Goal: Find specific page/section: Find specific page/section

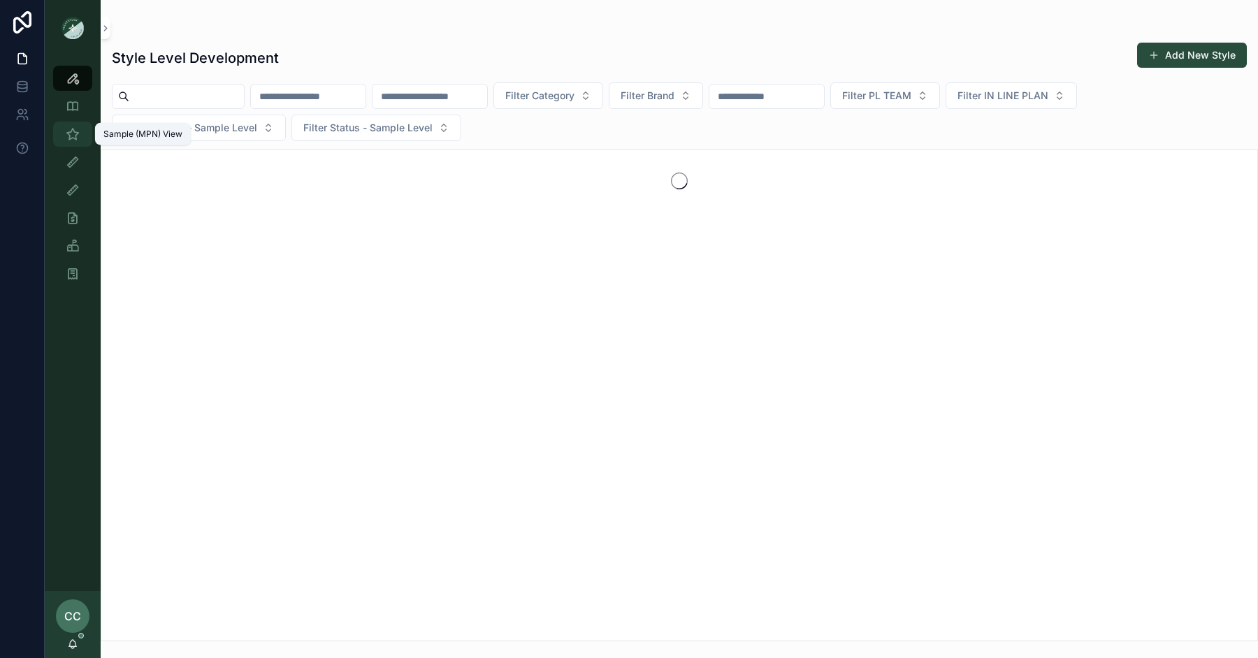
click at [78, 131] on icon "scrollable content" at bounding box center [73, 134] width 14 height 14
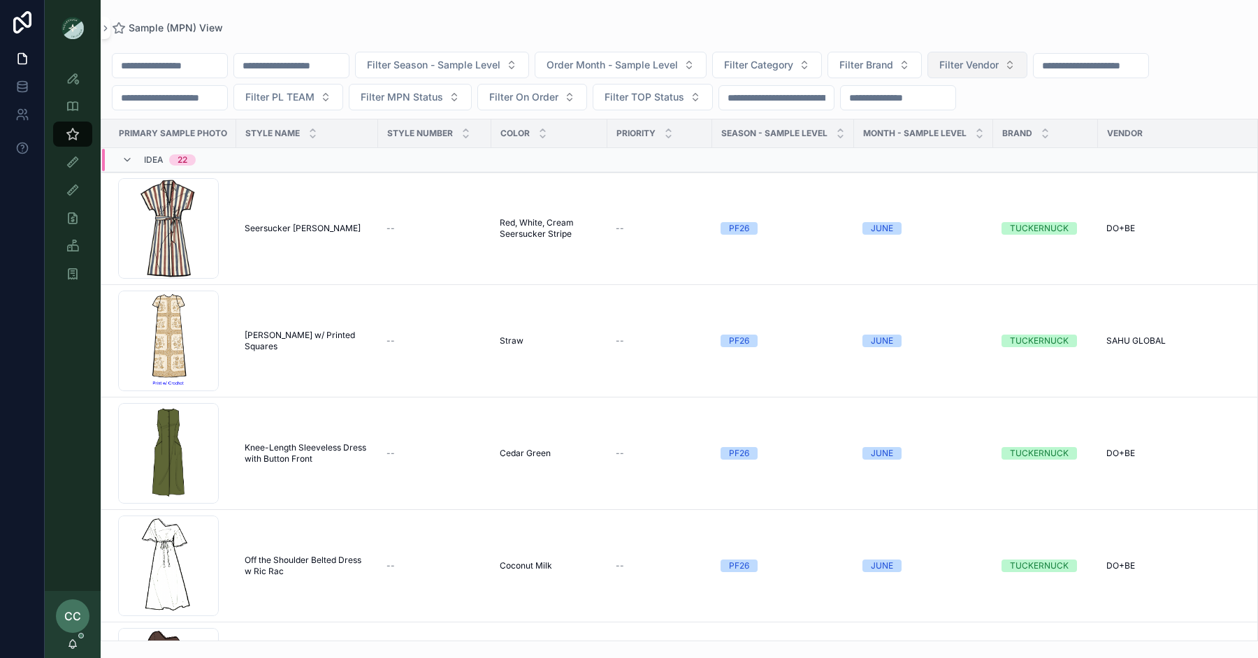
click at [999, 64] on span "Filter Vendor" at bounding box center [968, 65] width 59 height 14
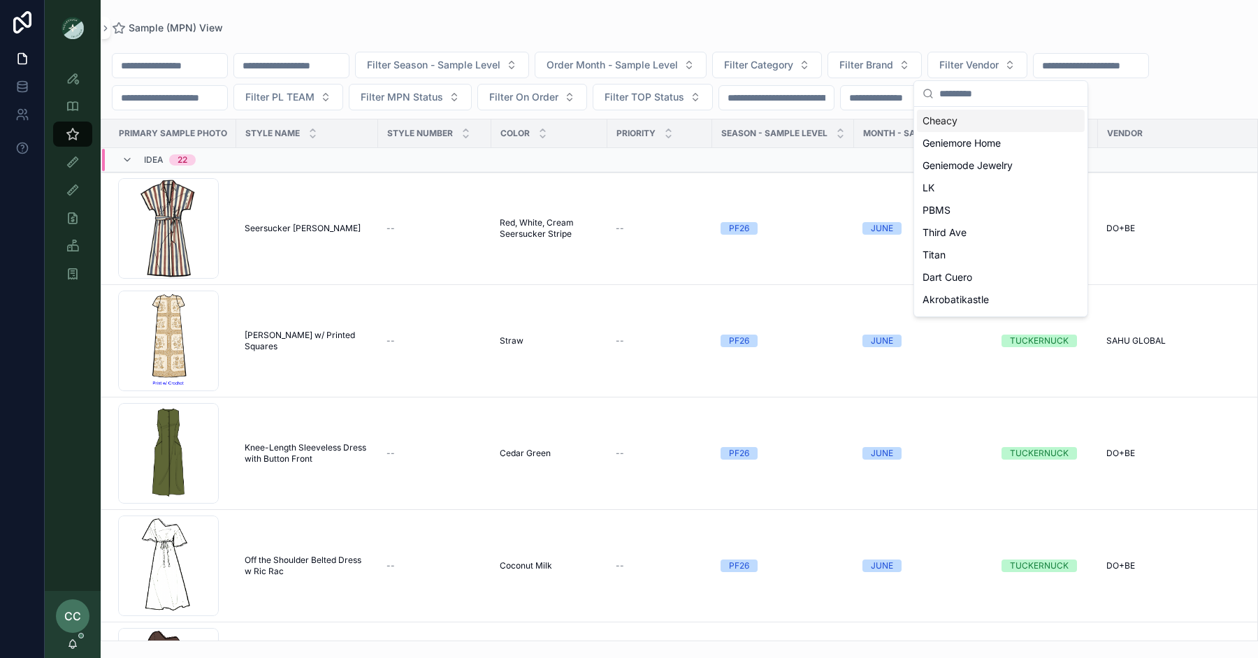
click at [1143, 27] on div "Sample (MPN) View" at bounding box center [679, 27] width 1135 height 11
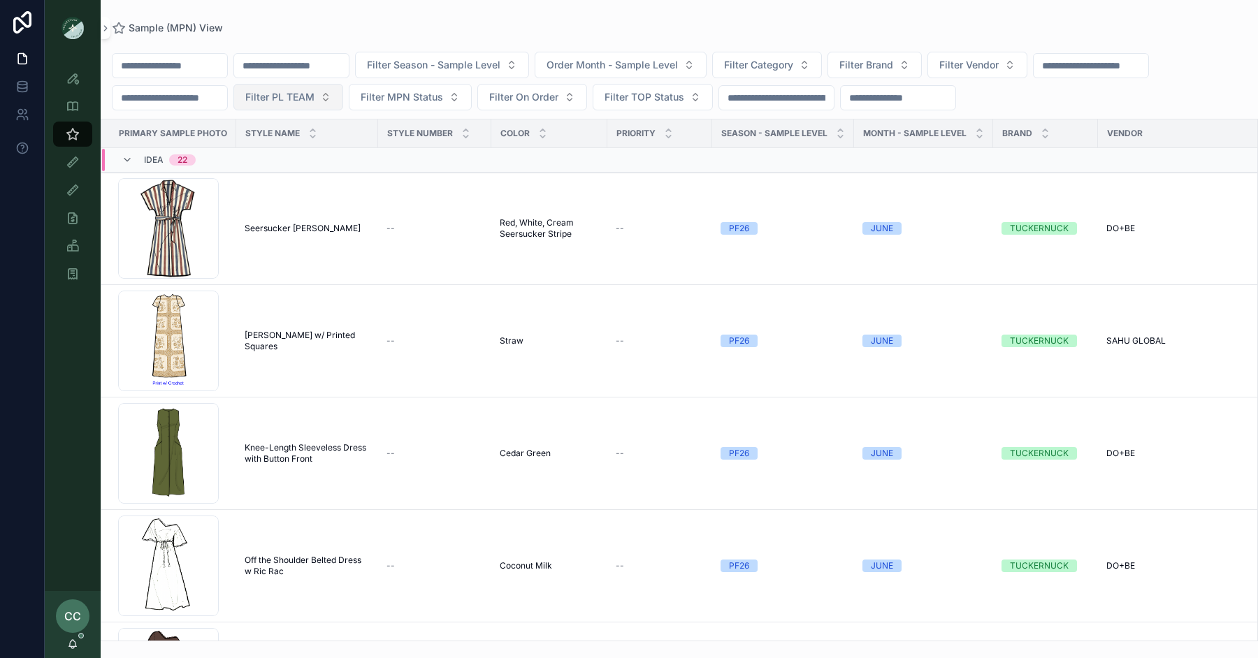
click at [284, 99] on span "Filter PL TEAM" at bounding box center [279, 97] width 69 height 14
click at [282, 161] on div "DC" at bounding box center [301, 153] width 168 height 22
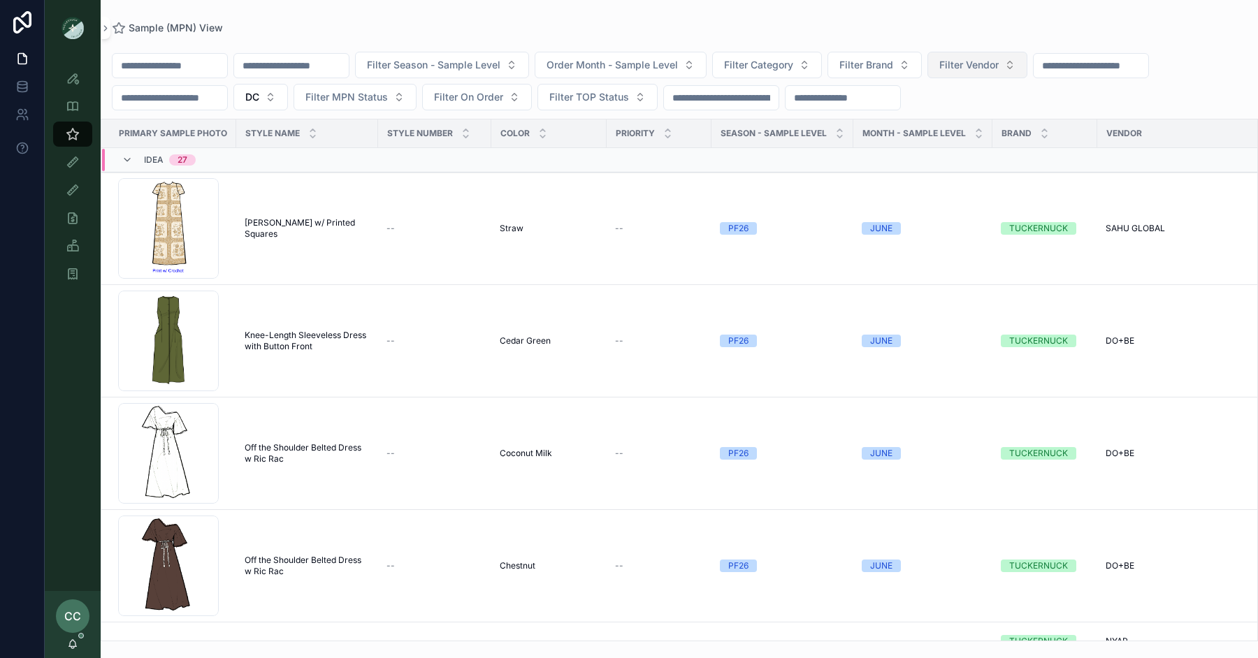
click at [986, 66] on span "Filter Vendor" at bounding box center [968, 65] width 59 height 14
type input "*****"
click at [980, 117] on span "WILLOW&ELLE" at bounding box center [957, 121] width 69 height 14
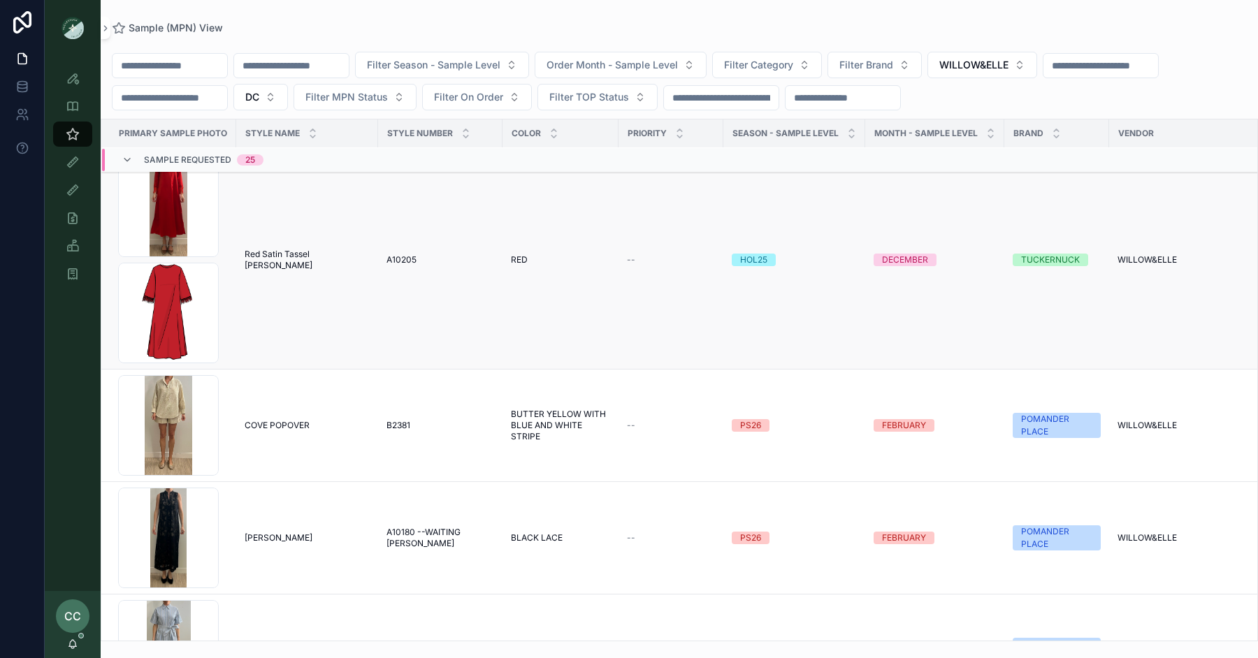
scroll to position [162, 0]
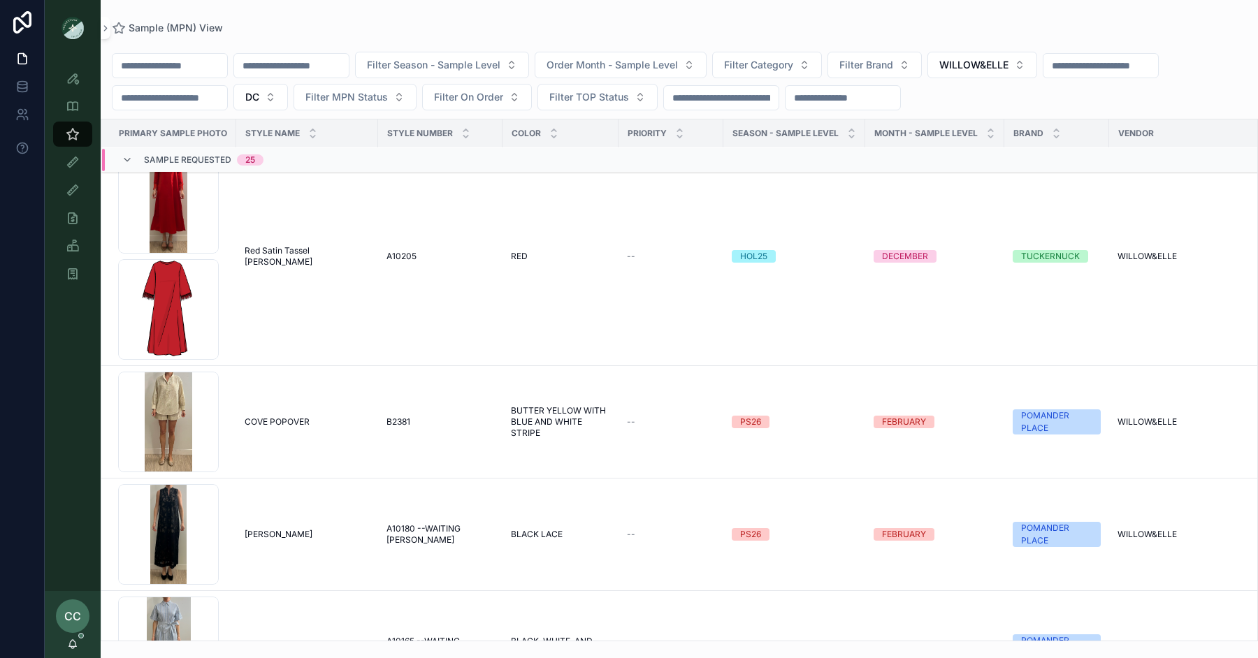
click at [772, 51] on div "Filter Season - Sample Level Order Month - Sample Level Filter Category Filter …" at bounding box center [679, 338] width 1157 height 608
click at [777, 64] on span "Filter Category" at bounding box center [758, 65] width 69 height 14
type input "*****"
click at [730, 125] on span "Skirts" at bounding box center [726, 121] width 26 height 14
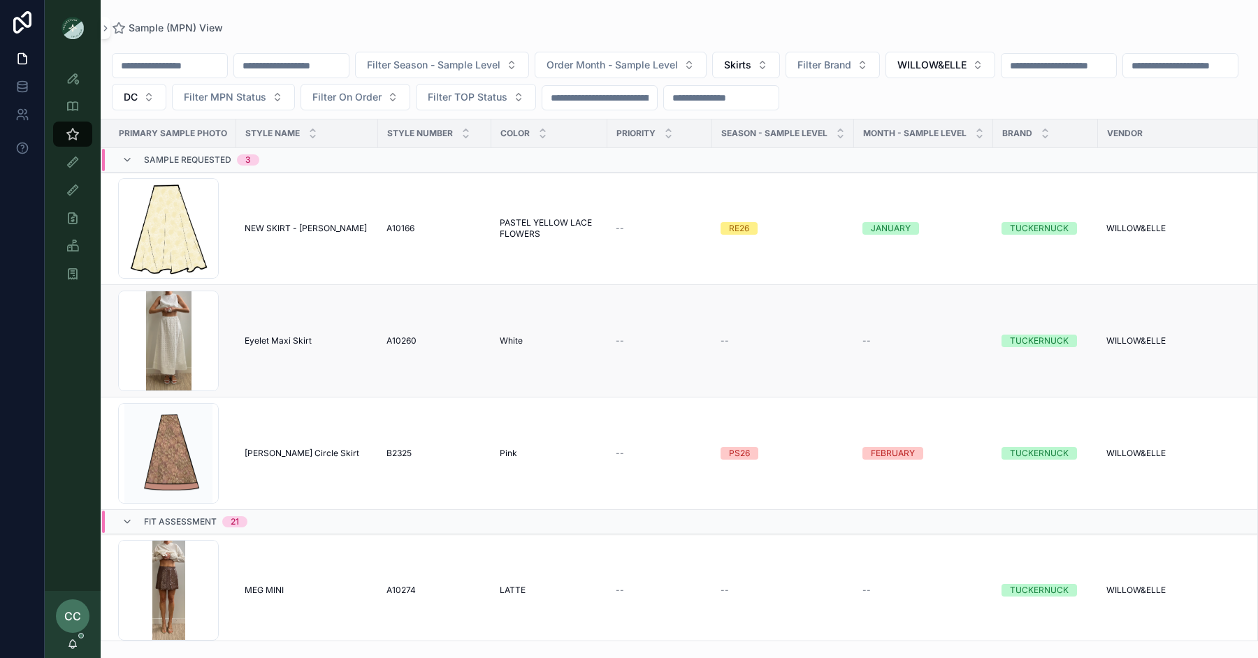
click at [267, 335] on span "Eyelet Maxi Skirt" at bounding box center [278, 340] width 67 height 11
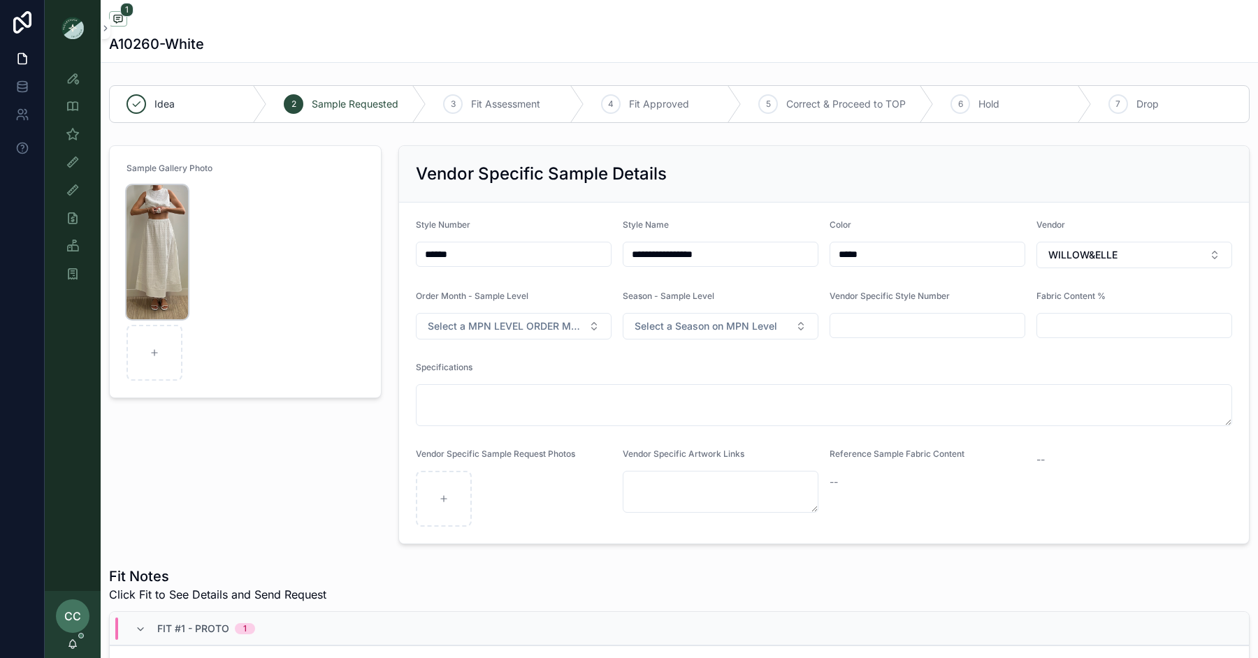
click at [153, 248] on img "scrollable content" at bounding box center [158, 252] width 62 height 134
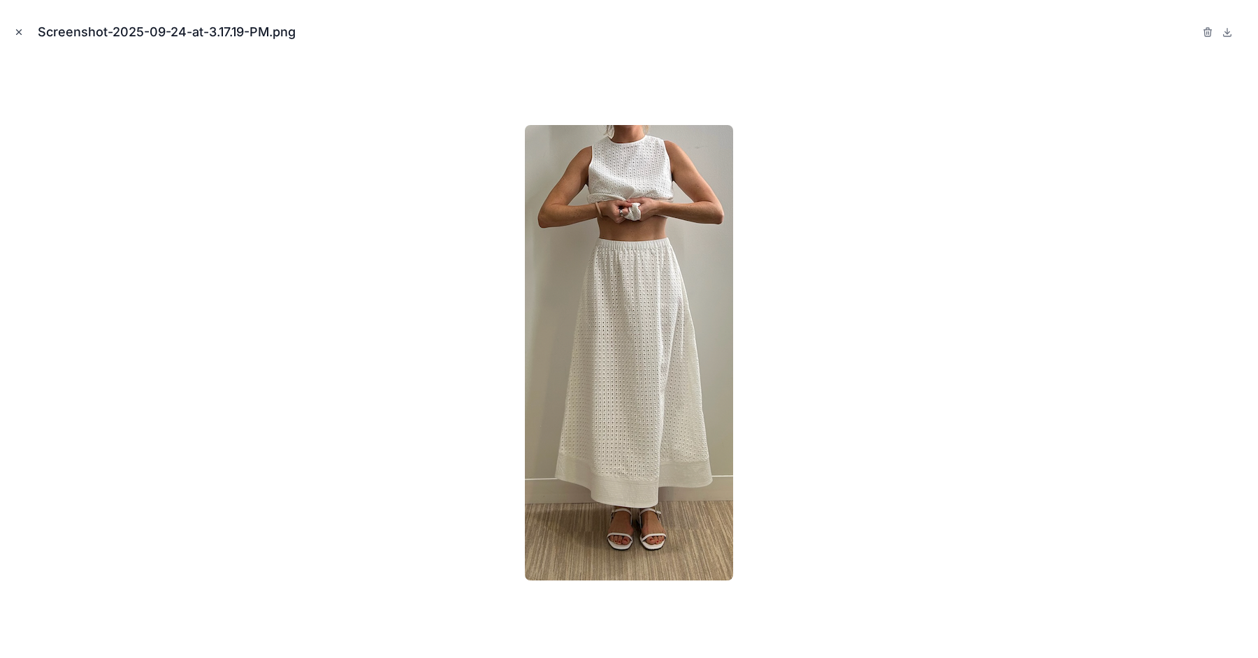
click at [15, 34] on icon "Close modal" at bounding box center [19, 32] width 10 height 10
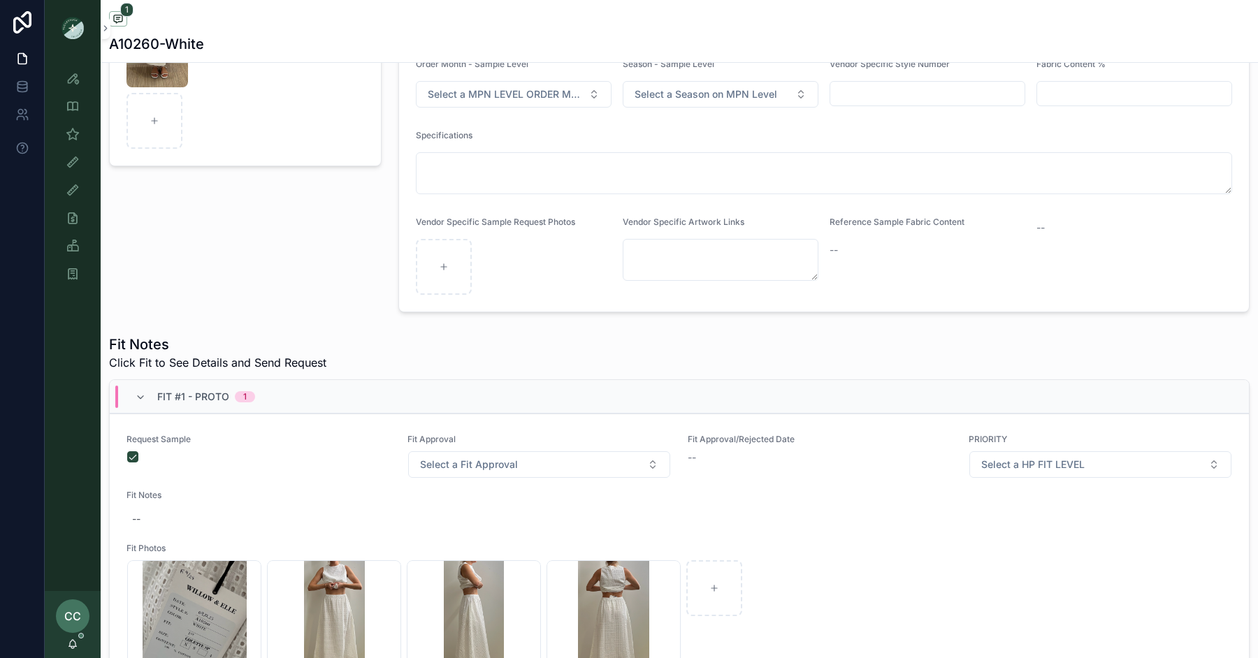
scroll to position [364, 0]
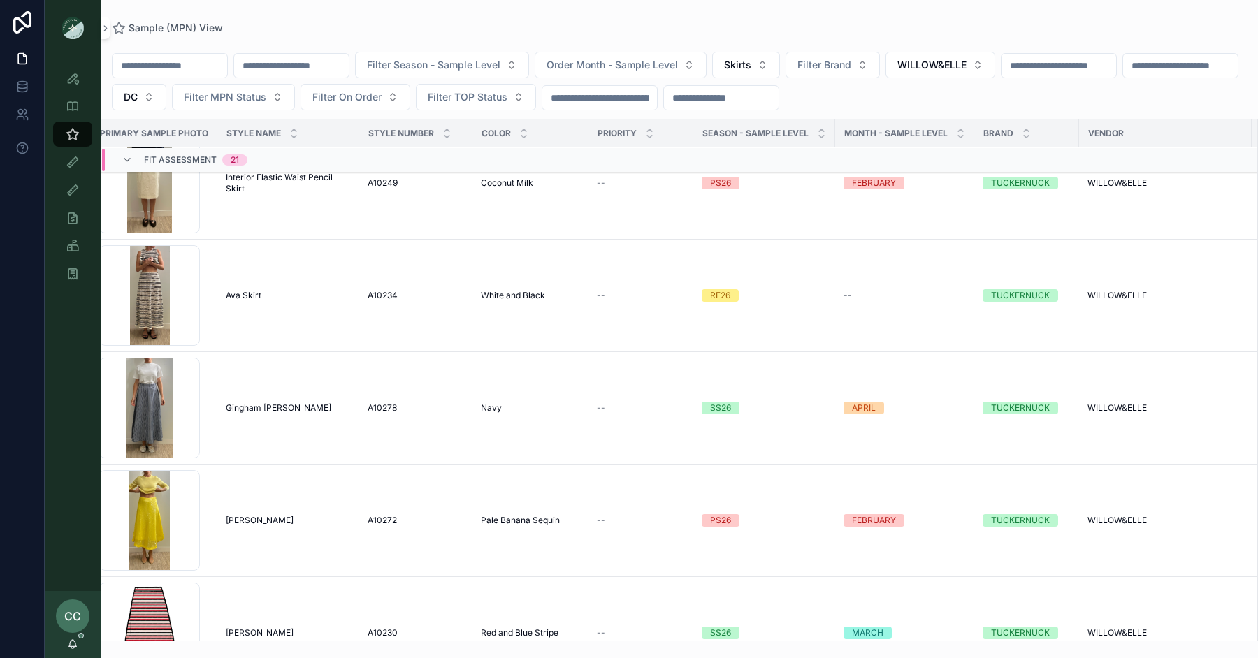
scroll to position [1225, 19]
